Goal: Transaction & Acquisition: Purchase product/service

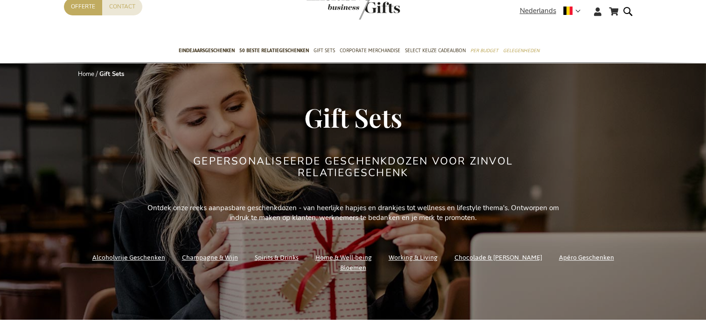
click at [270, 263] on link "Spirits & Drinks" at bounding box center [277, 257] width 44 height 13
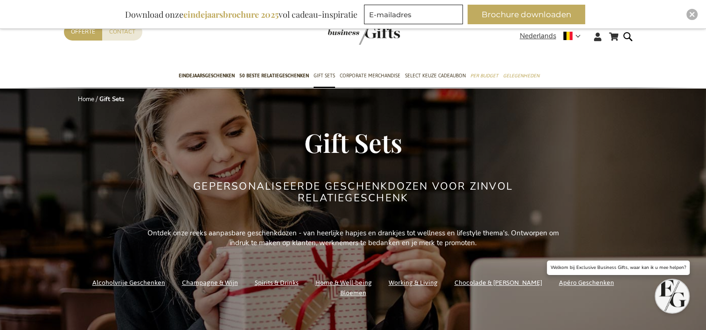
scroll to position [39, 0]
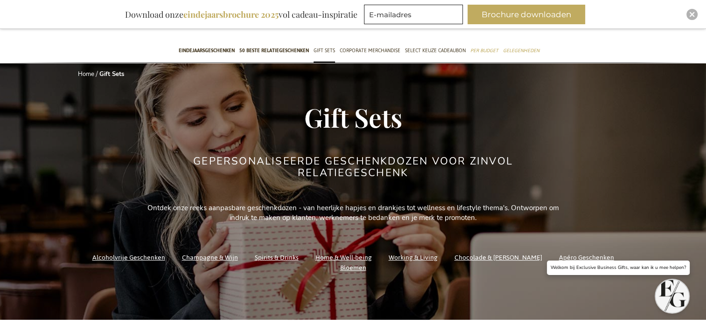
click at [135, 264] on link "Alcoholvrije Geschenken" at bounding box center [128, 257] width 73 height 13
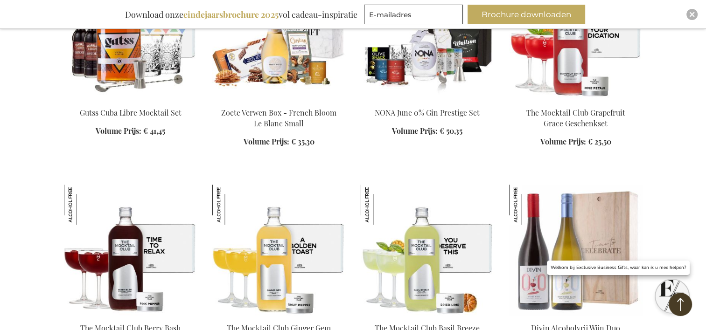
scroll to position [741, 0]
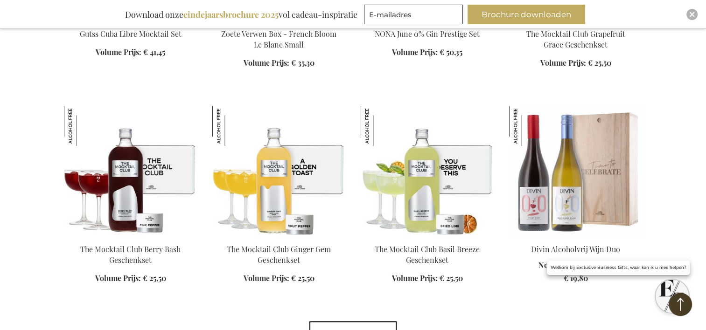
click at [132, 198] on img at bounding box center [130, 171] width 133 height 131
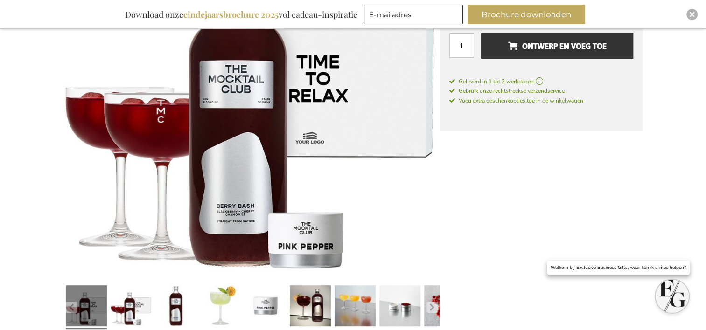
scroll to position [251, 0]
